Goal: Register for event/course

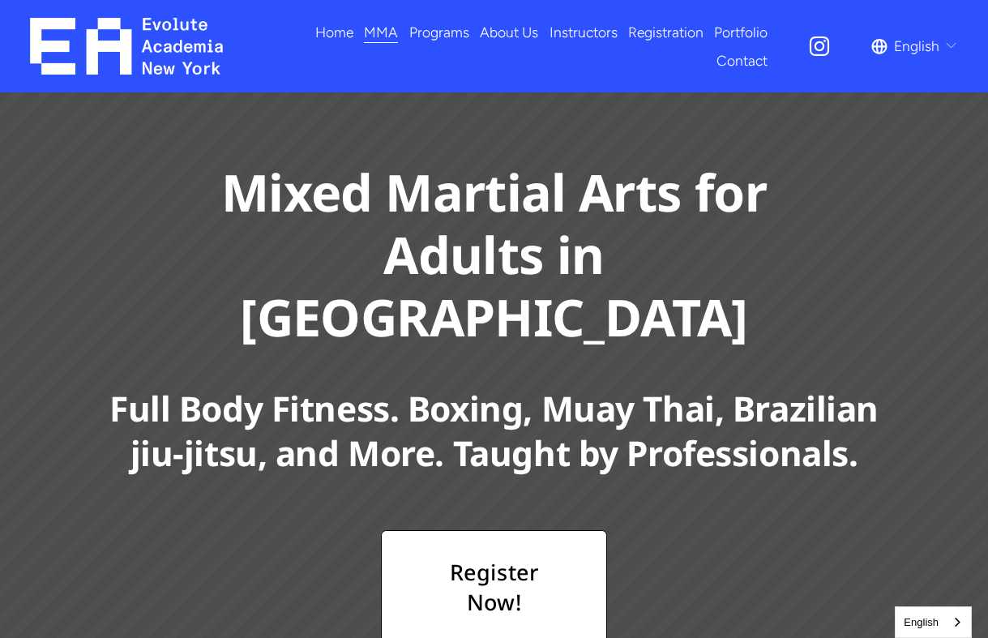
scroll to position [319, 0]
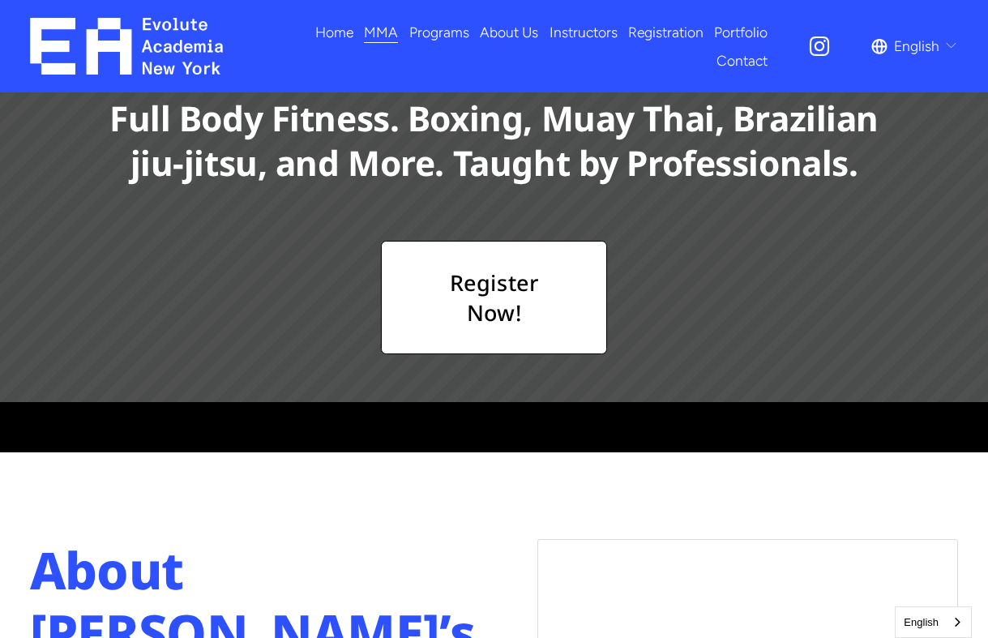
click at [538, 254] on link "Register Now!" at bounding box center [493, 297] width 225 height 113
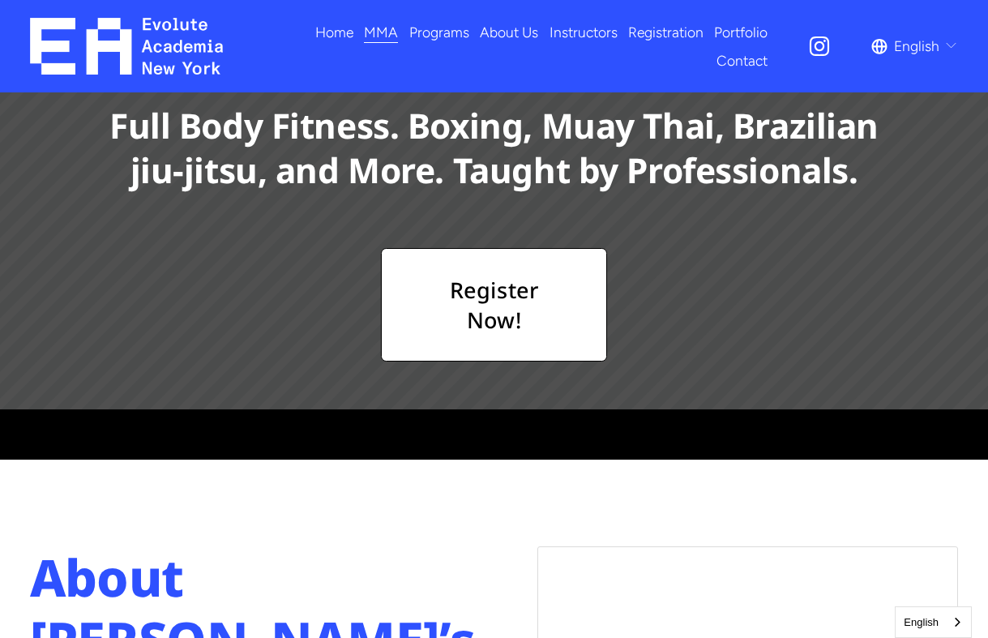
scroll to position [311, 0]
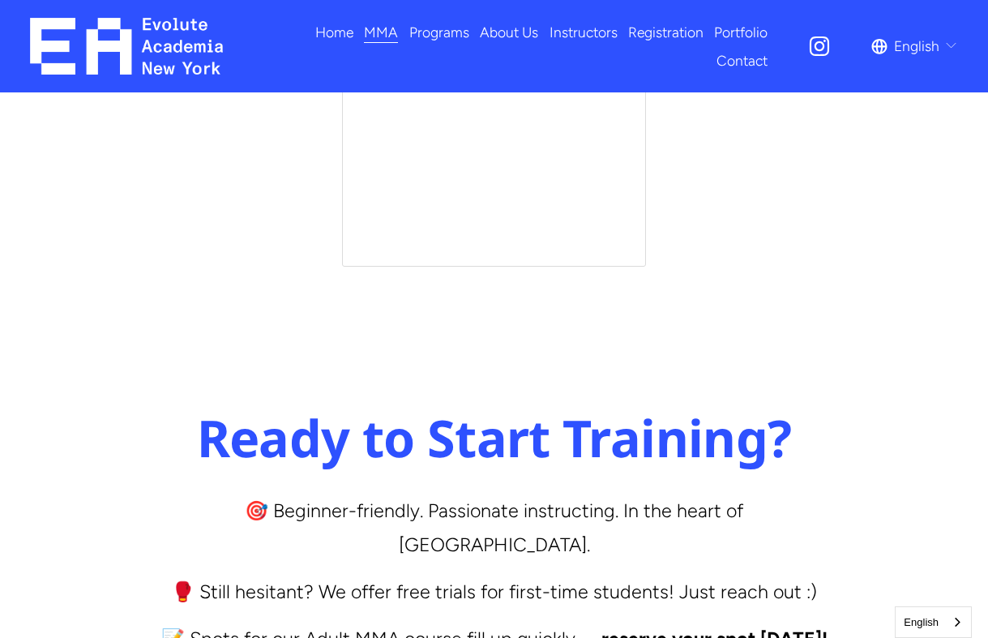
scroll to position [6228, 0]
